Goal: Task Accomplishment & Management: Use online tool/utility

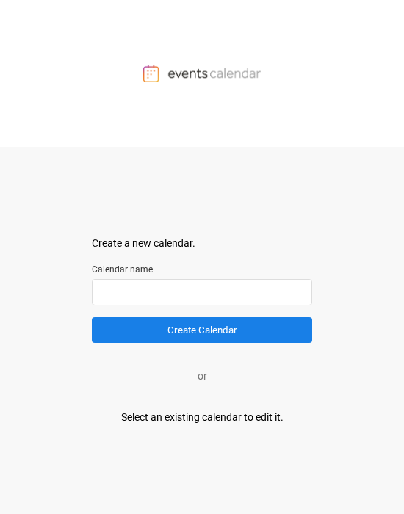
click at [257, 284] on input "text" at bounding box center [202, 292] width 220 height 26
click at [183, 407] on div "Select an existing calendar to edit it." at bounding box center [202, 417] width 162 height 15
